Goal: Information Seeking & Learning: Learn about a topic

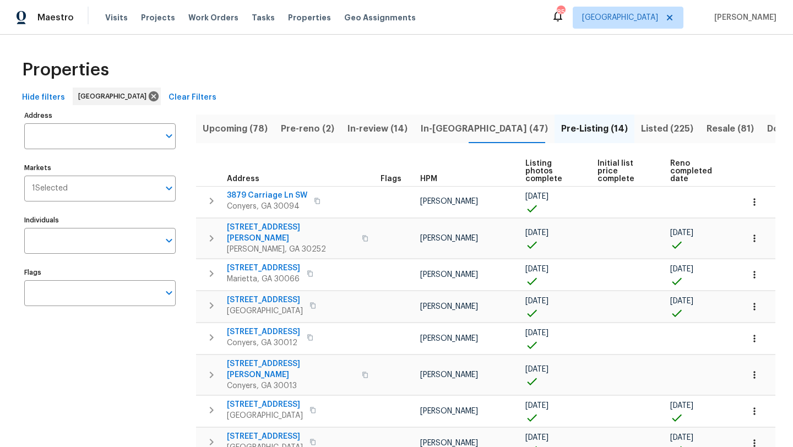
click at [67, 255] on div "Address Address Markets 1 Selected Markets Individuals Individuals Flags Flags" at bounding box center [106, 406] width 165 height 596
click at [68, 248] on input "Individuals" at bounding box center [91, 241] width 135 height 26
type input "kenroy"
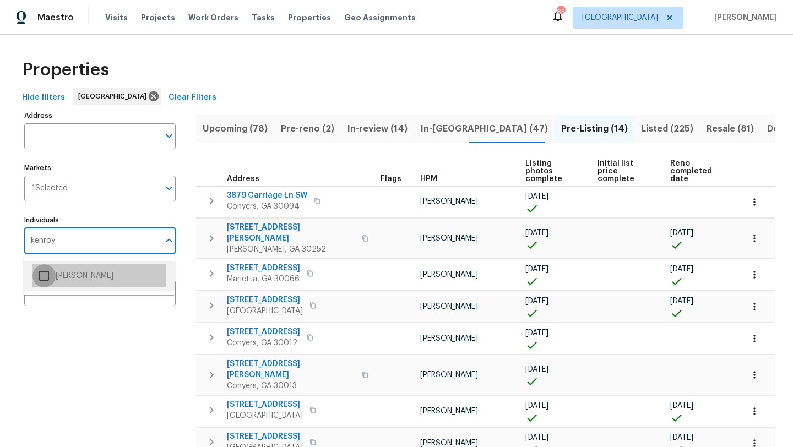
click at [43, 275] on input "checkbox" at bounding box center [43, 275] width 23 height 23
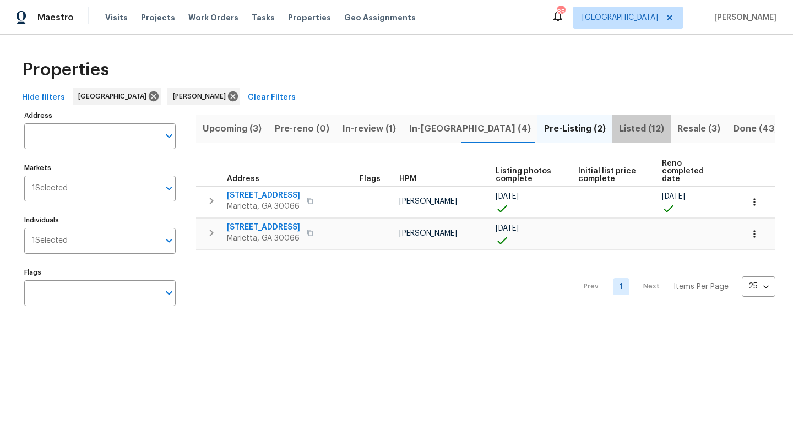
click at [619, 127] on span "Listed (12)" at bounding box center [641, 128] width 45 height 15
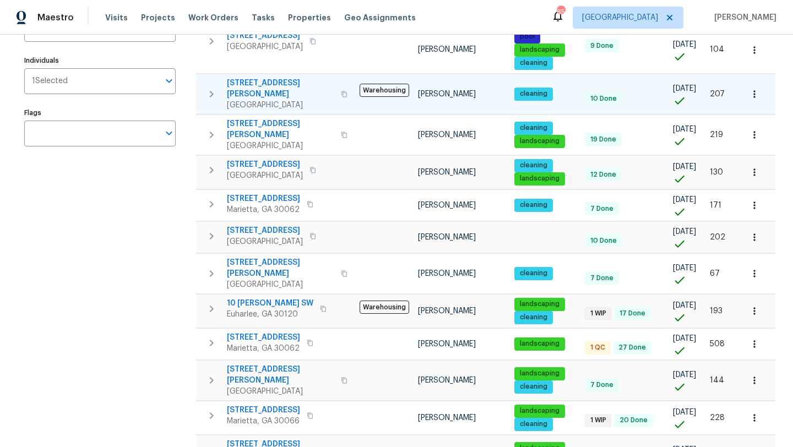
scroll to position [195, 0]
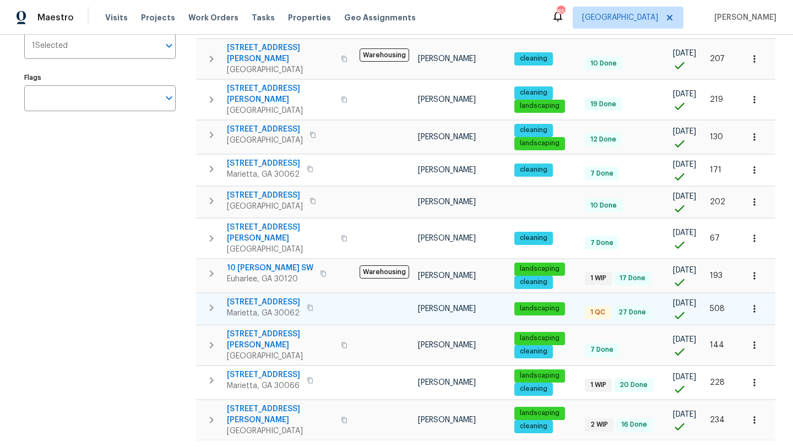
click at [277, 297] on span "2864 Sudbury Ct" at bounding box center [263, 302] width 73 height 11
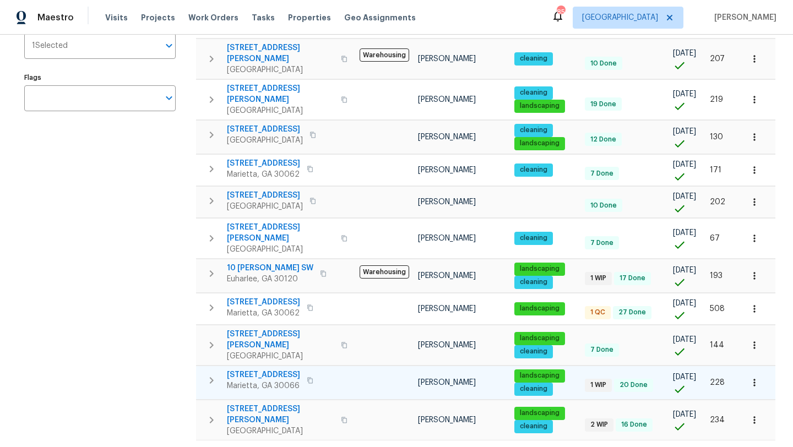
click at [264, 369] on span "61 Barrington Pl" at bounding box center [263, 374] width 73 height 11
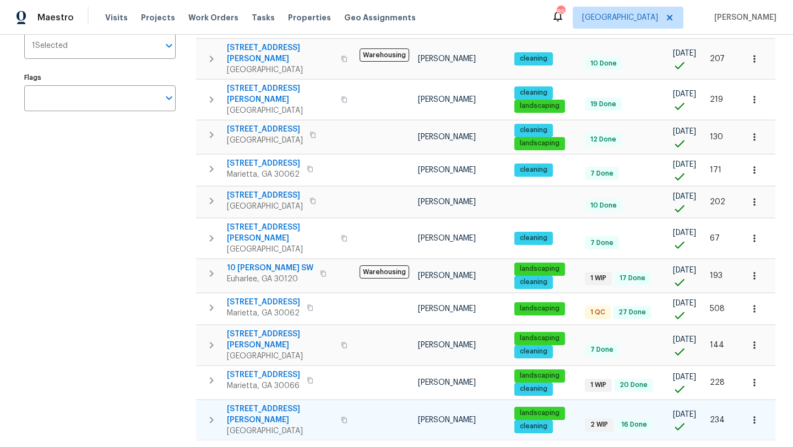
click at [264, 404] on span "4095 Maxanne Dr NW" at bounding box center [280, 415] width 107 height 22
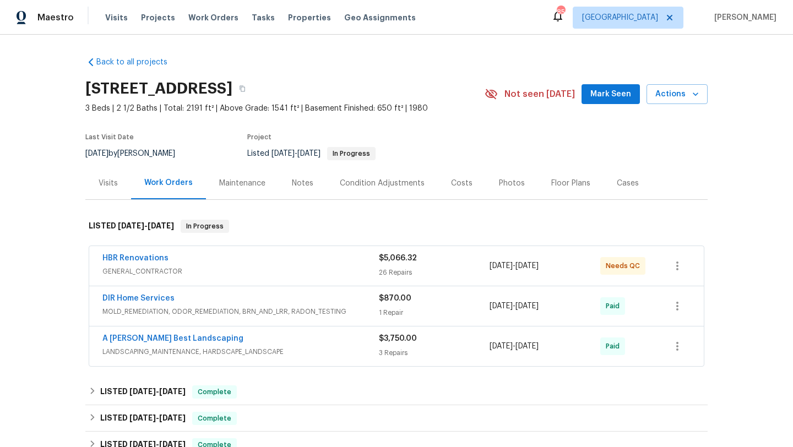
click at [469, 189] on div "Costs" at bounding box center [462, 183] width 48 height 32
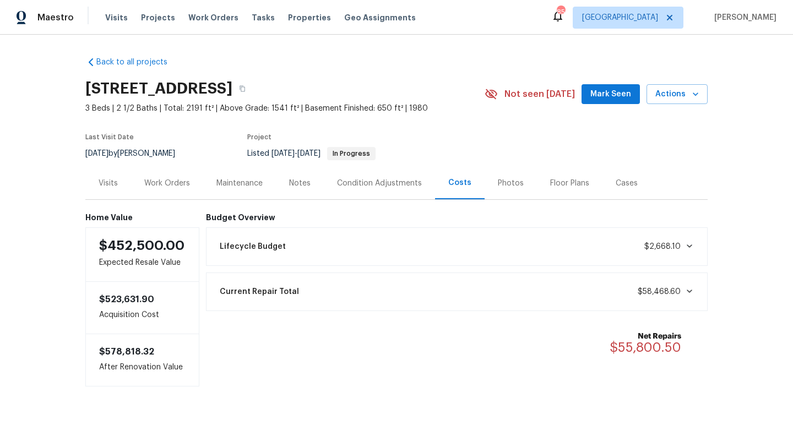
click at [504, 181] on div "Photos" at bounding box center [511, 183] width 26 height 11
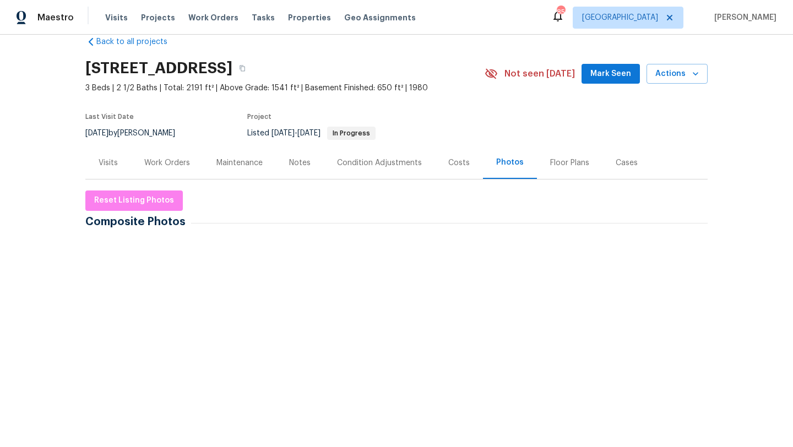
scroll to position [40, 0]
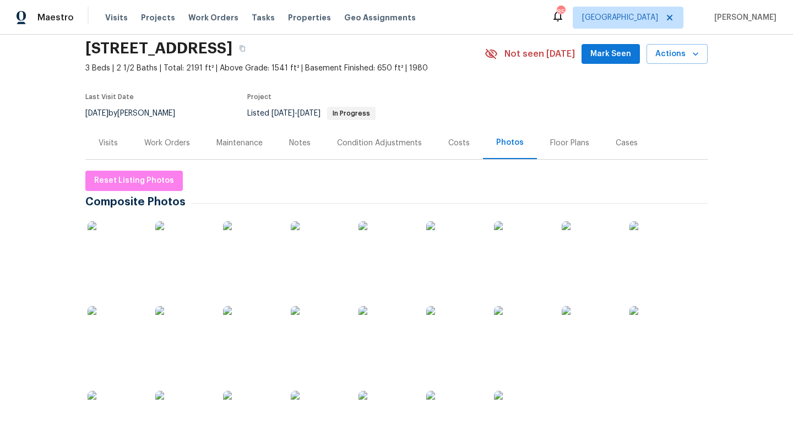
click at [118, 244] on img at bounding box center [115, 248] width 55 height 55
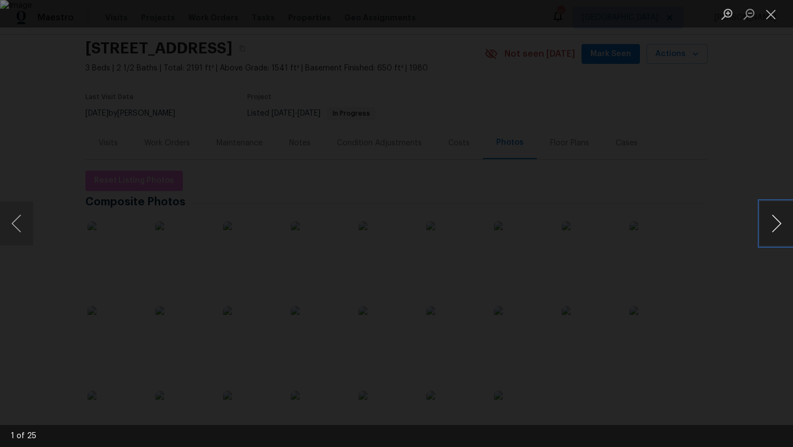
click at [785, 220] on button "Next image" at bounding box center [776, 224] width 33 height 44
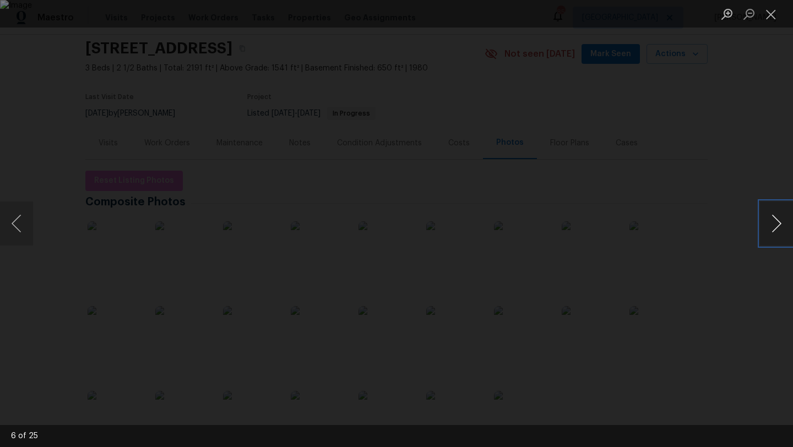
click at [785, 220] on button "Next image" at bounding box center [776, 224] width 33 height 44
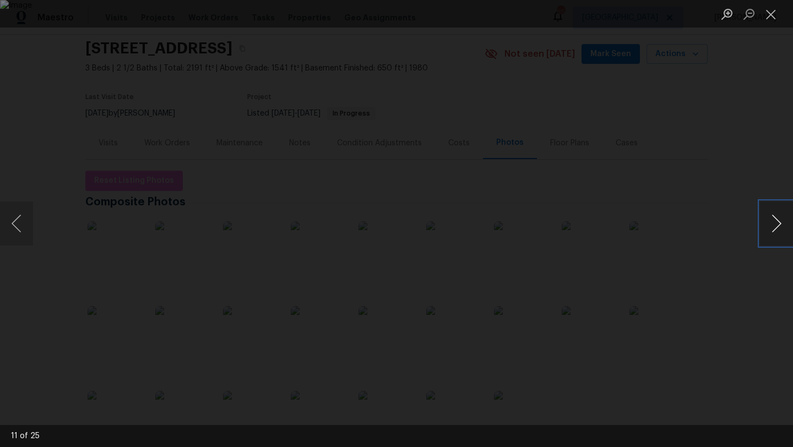
click at [785, 220] on button "Next image" at bounding box center [776, 224] width 33 height 44
click at [775, 225] on button "Next image" at bounding box center [776, 224] width 33 height 44
click at [34, 48] on div "Lightbox" at bounding box center [396, 223] width 793 height 447
